Goal: Communication & Community: Ask a question

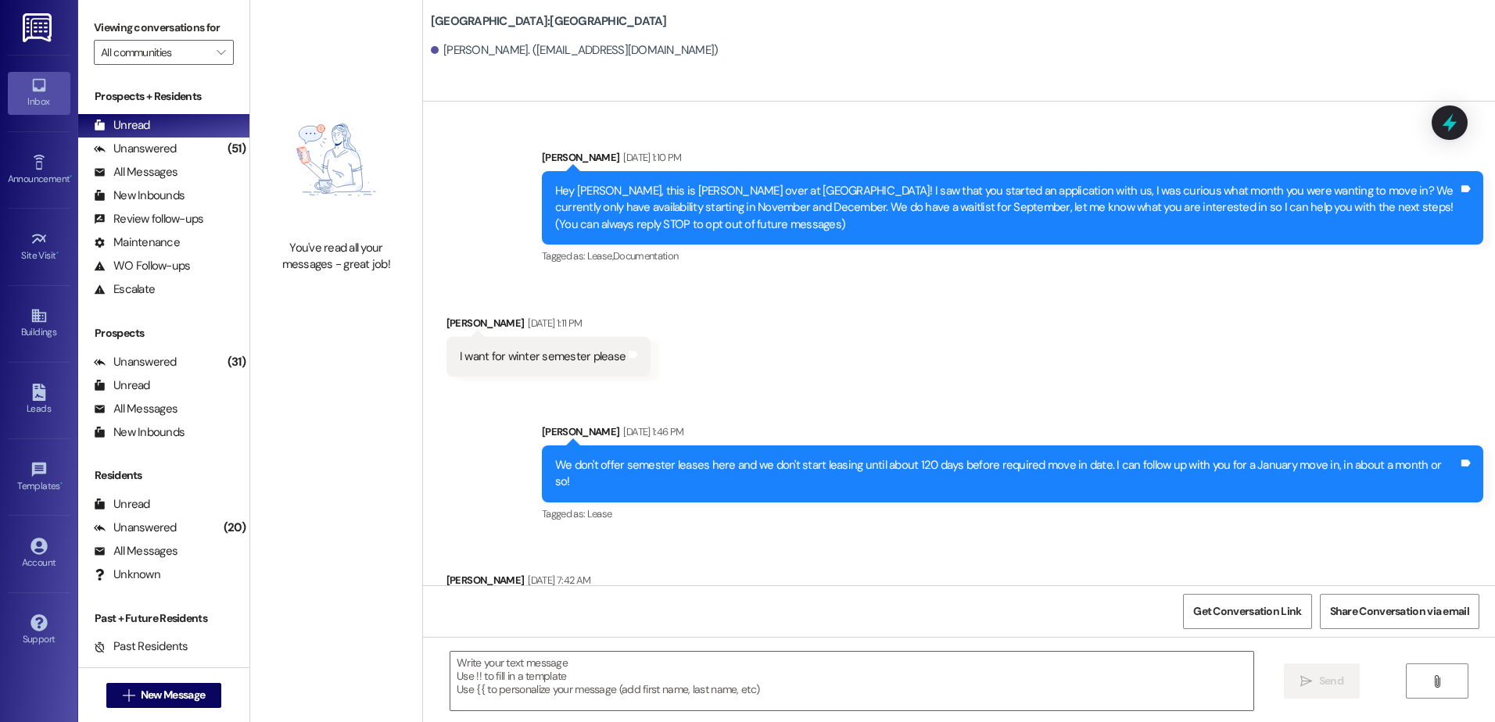
scroll to position [1611, 0]
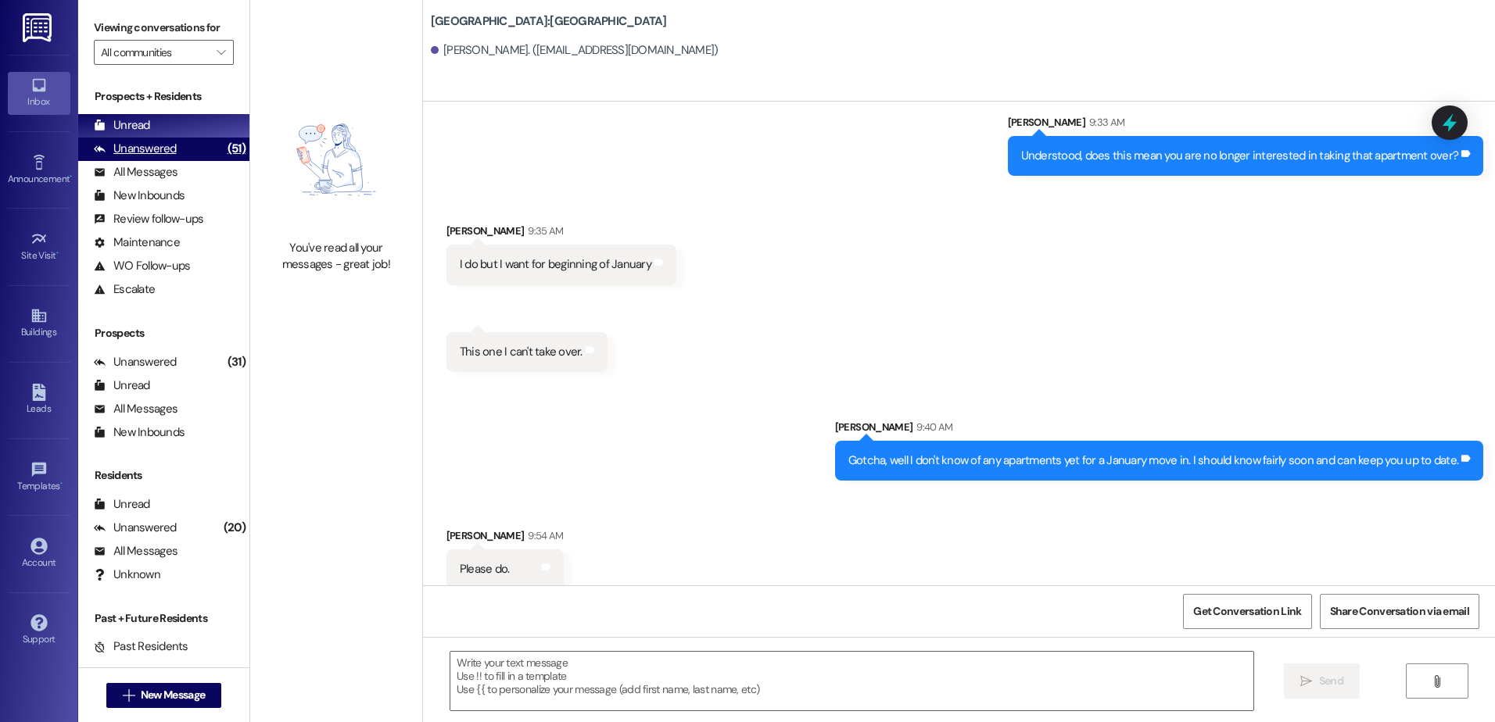
click at [169, 152] on div "Unanswered" at bounding box center [135, 149] width 83 height 16
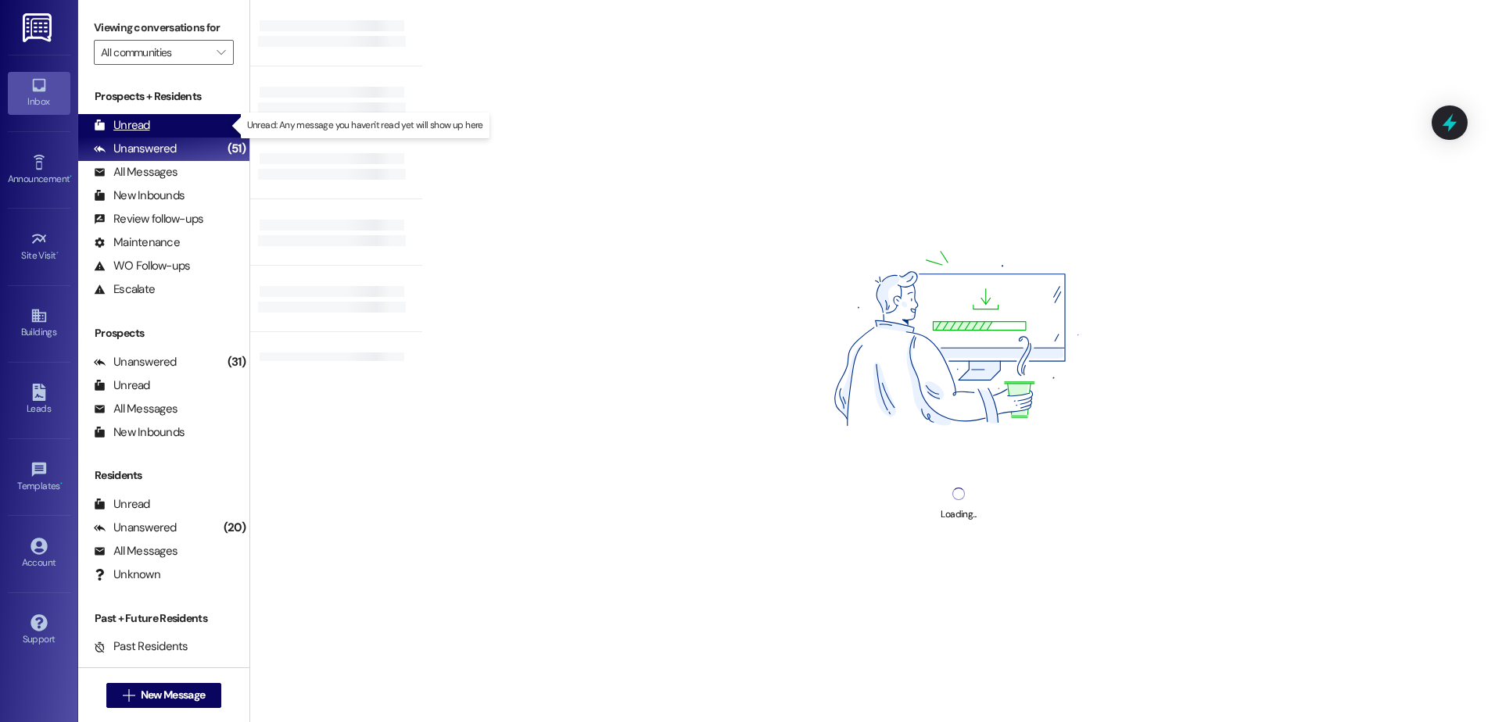
click at [170, 133] on div "Unread (0)" at bounding box center [163, 125] width 171 height 23
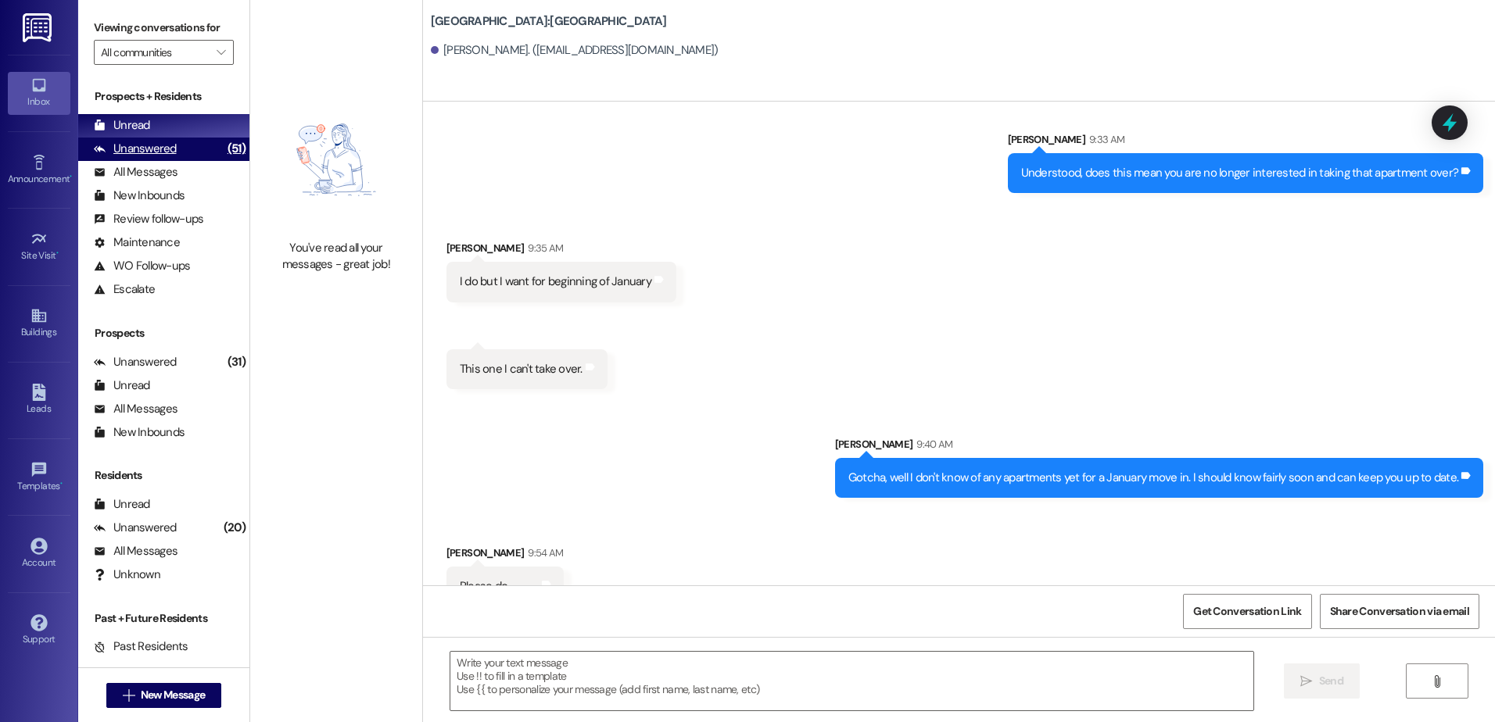
scroll to position [1610, 0]
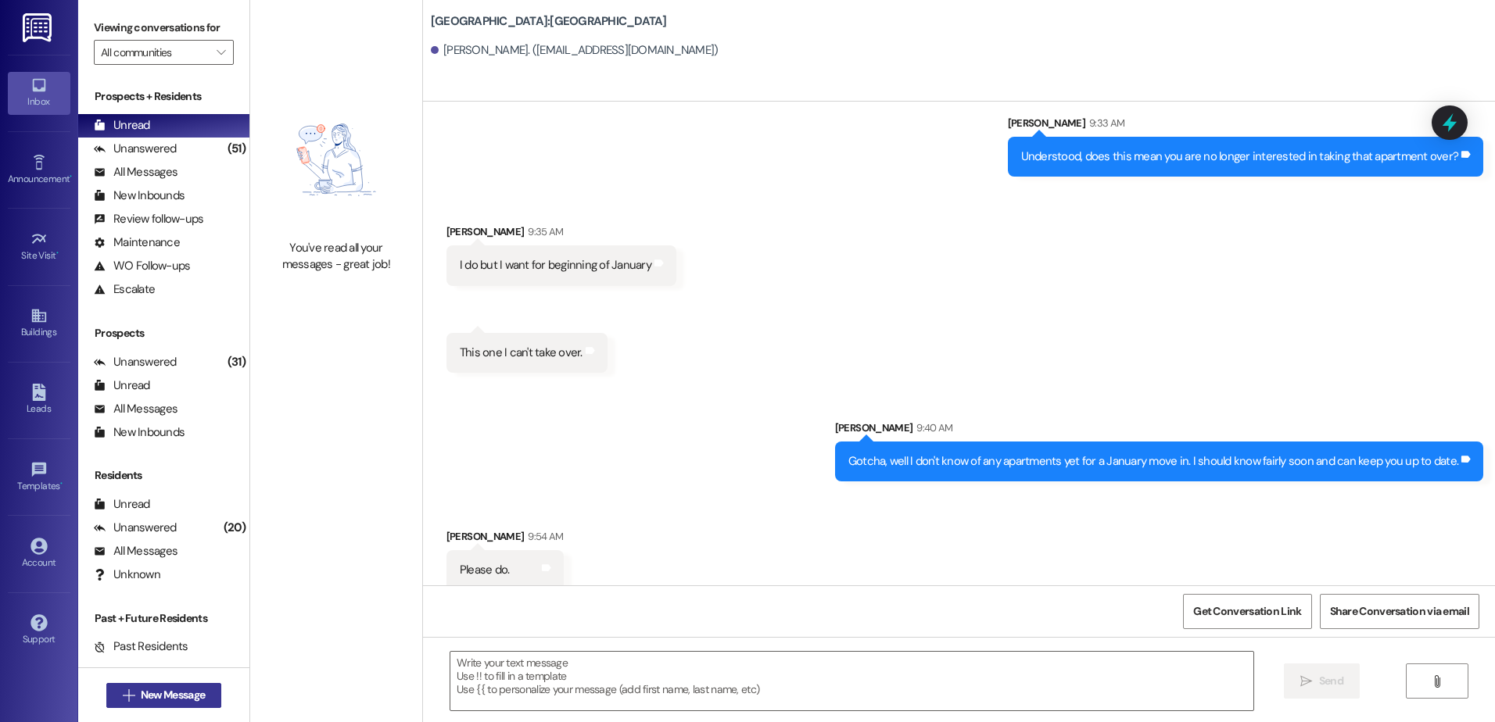
click at [145, 694] on span "New Message" at bounding box center [173, 695] width 64 height 16
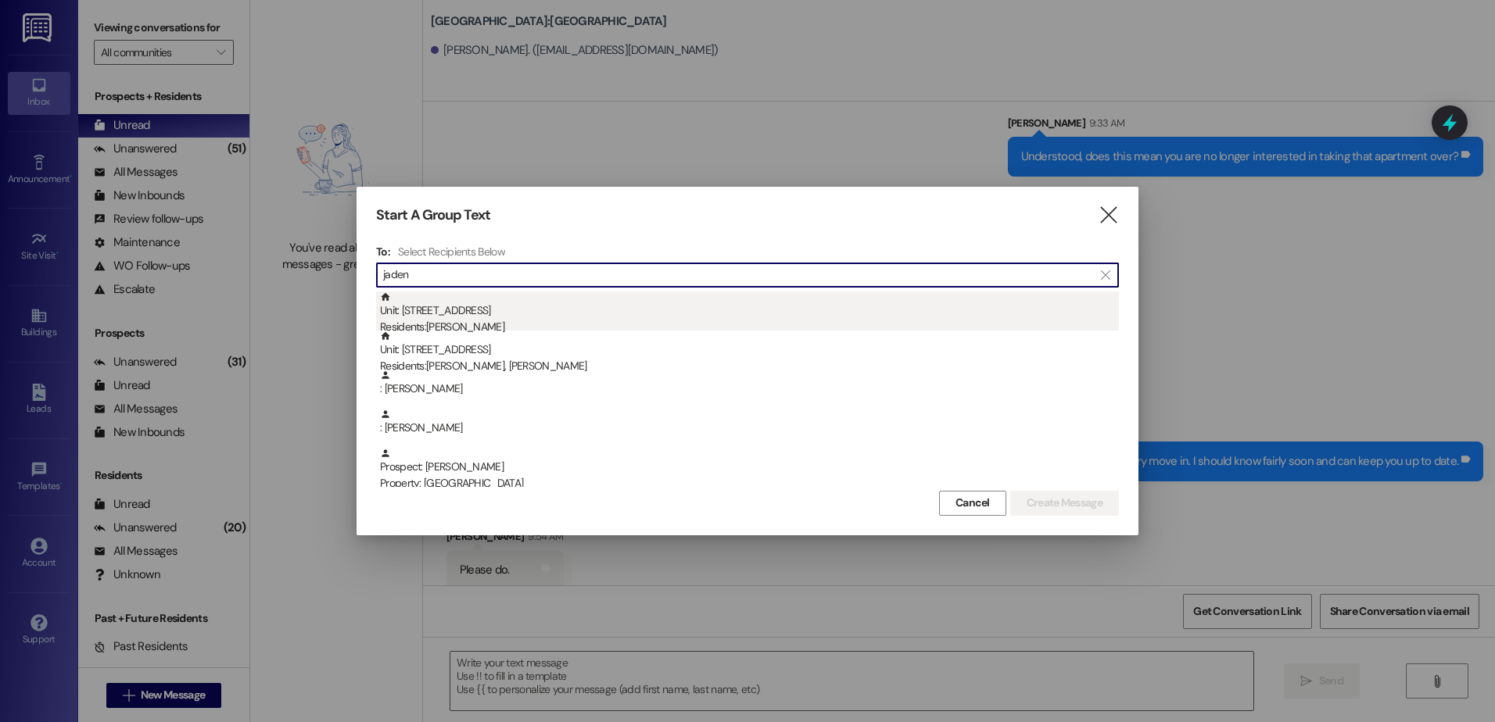
type input "jaden"
click at [471, 321] on div "Residents: [PERSON_NAME]" at bounding box center [749, 327] width 739 height 16
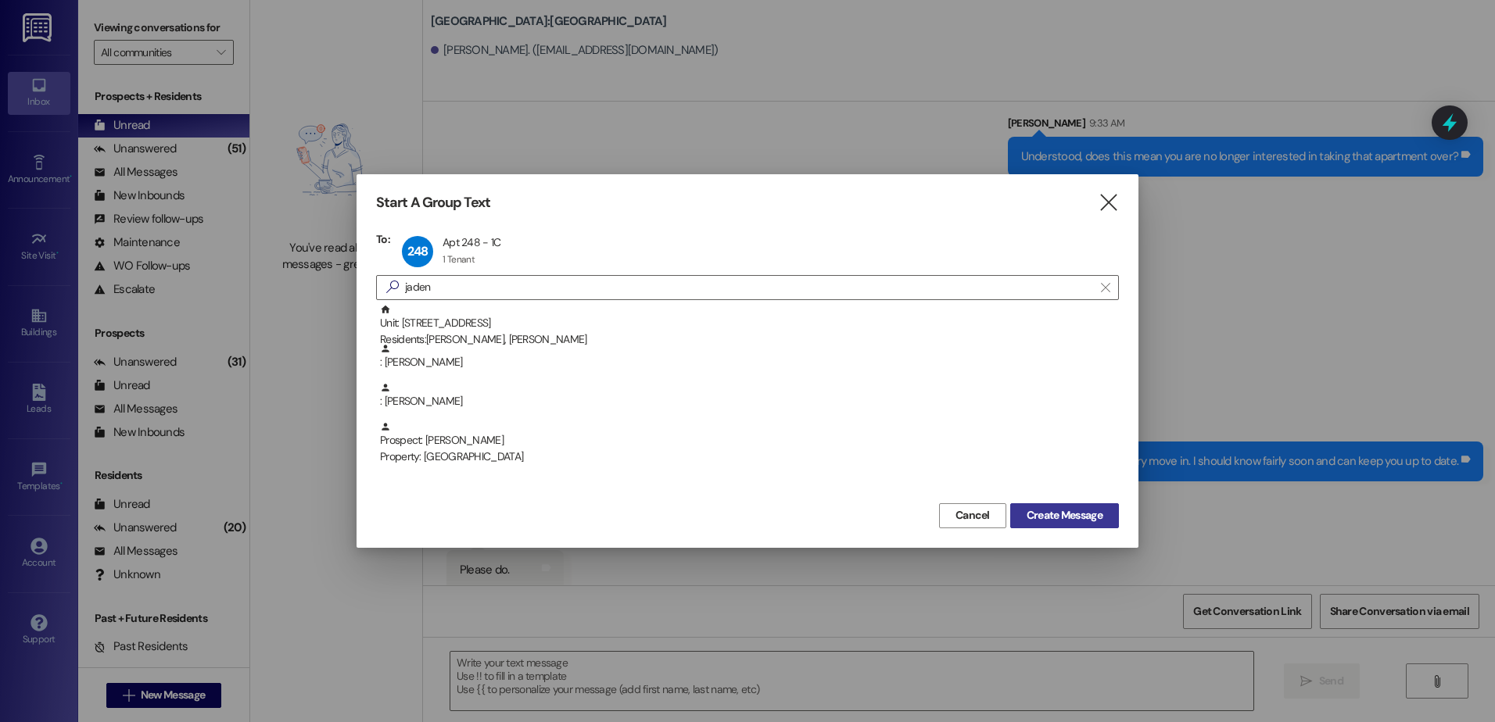
click at [1093, 518] on span "Create Message" at bounding box center [1065, 515] width 76 height 16
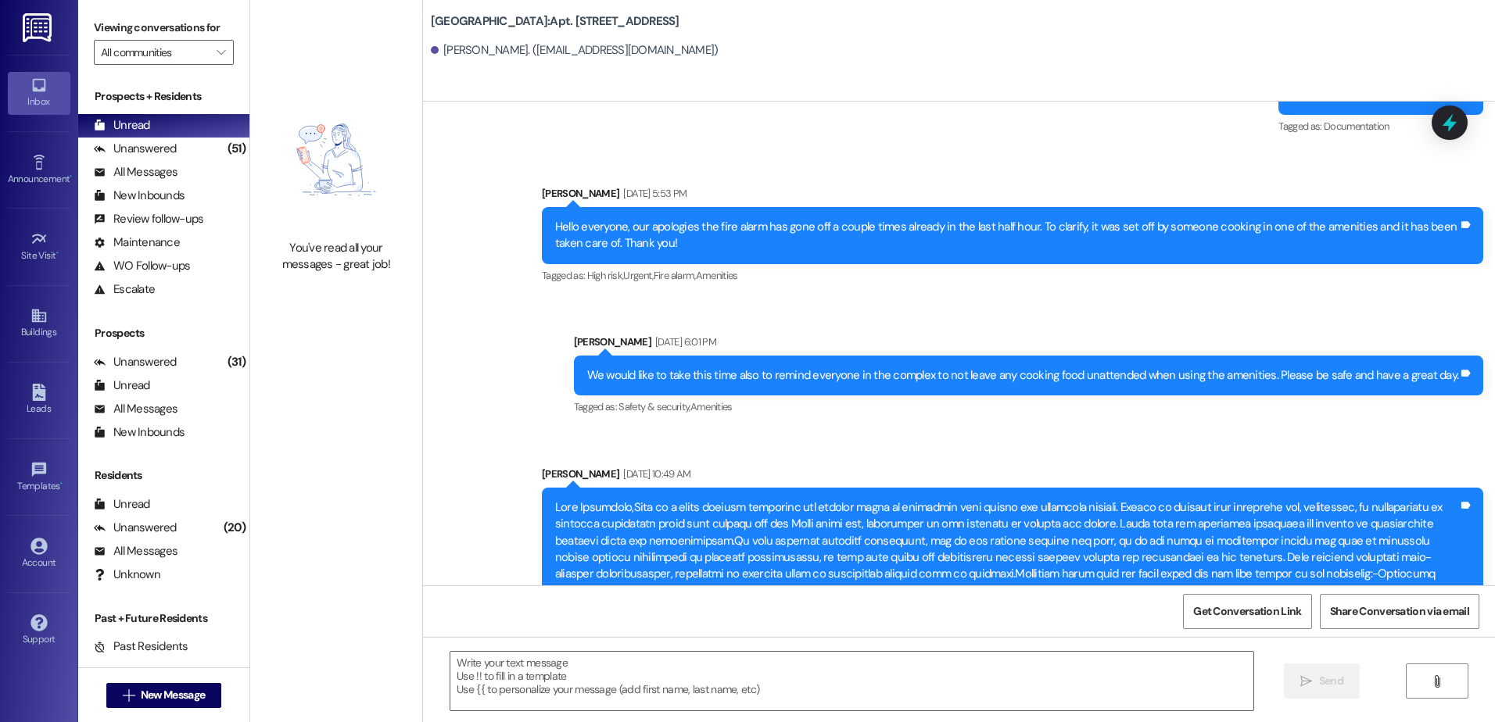
scroll to position [17504, 0]
